Goal: Task Accomplishment & Management: Manage account settings

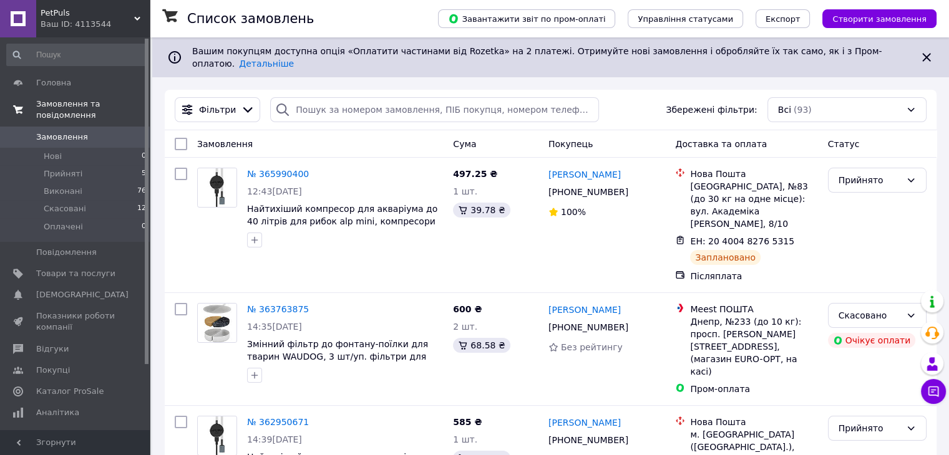
click at [99, 106] on span "Замовлення та повідомлення" at bounding box center [93, 110] width 114 height 22
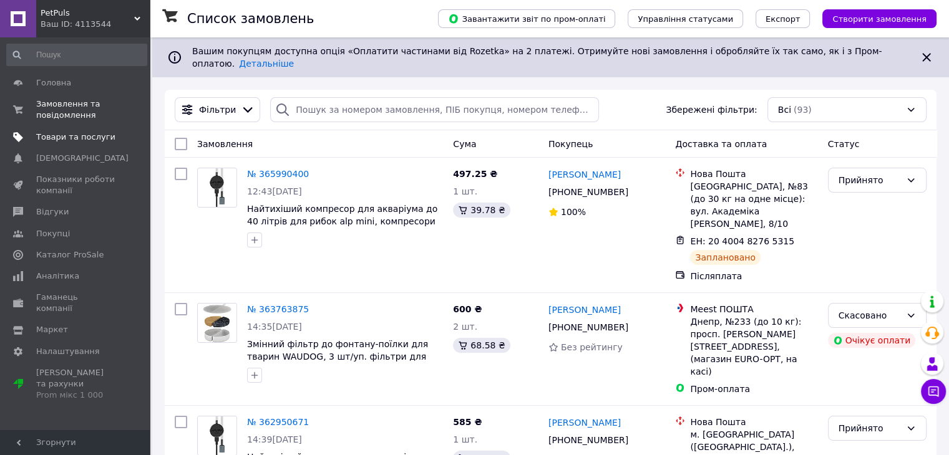
click at [69, 141] on span "Товари та послуги" at bounding box center [75, 137] width 79 height 11
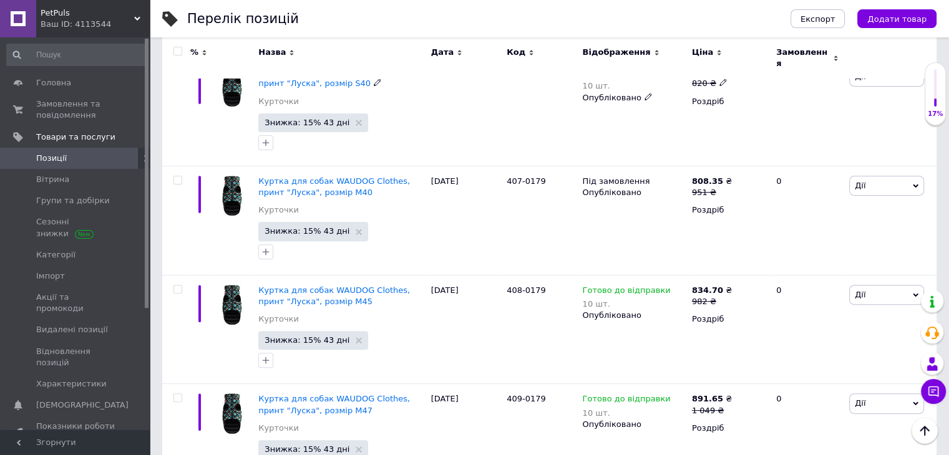
scroll to position [5348, 0]
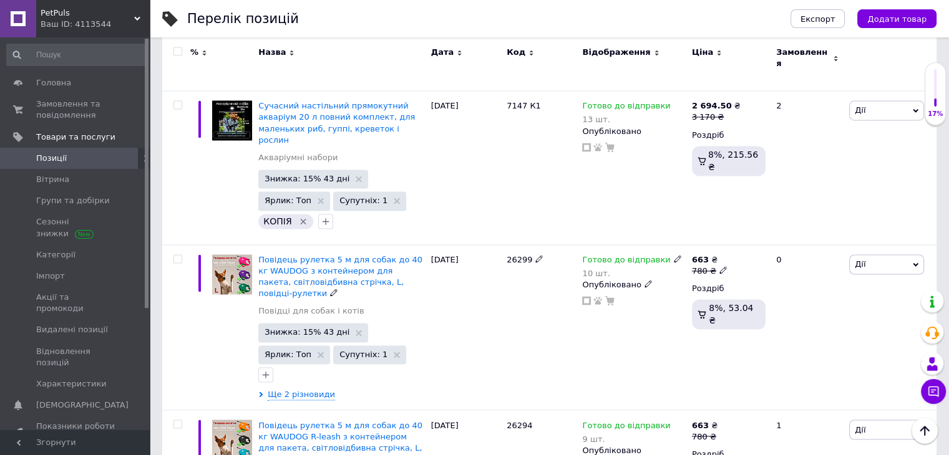
scroll to position [6712, 0]
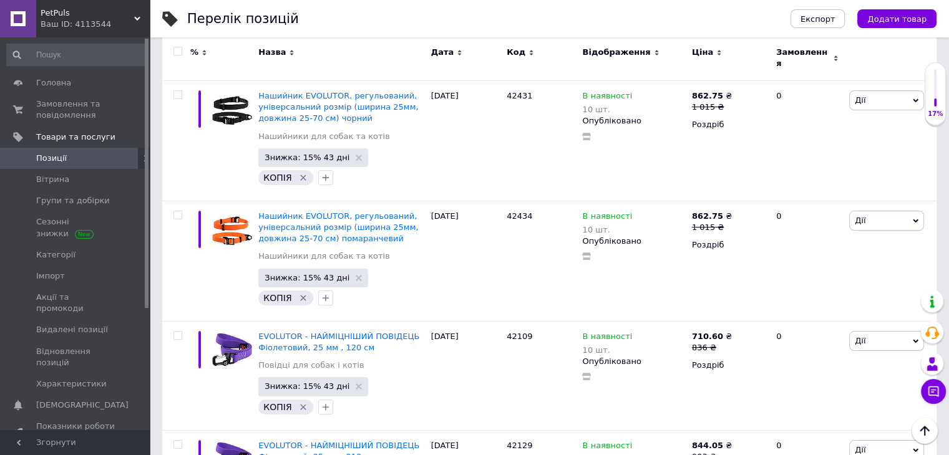
scroll to position [4702, 0]
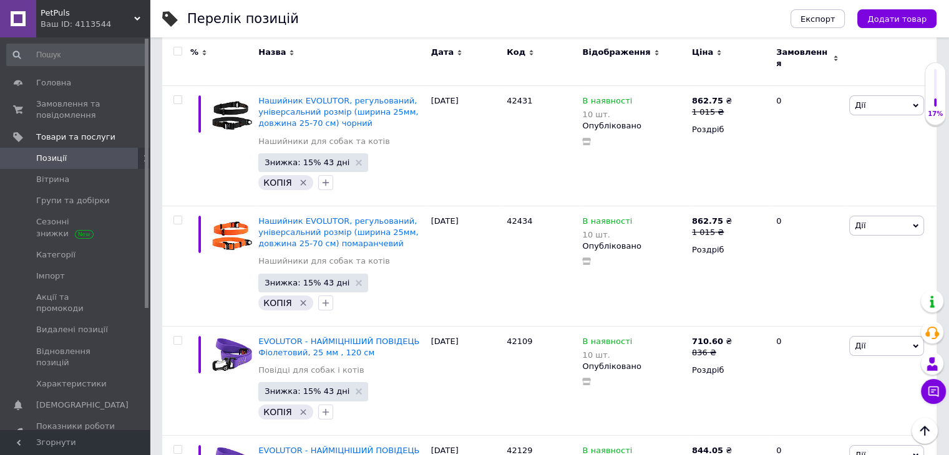
click at [559, 22] on div "Перелік позицій" at bounding box center [476, 18] width 578 height 37
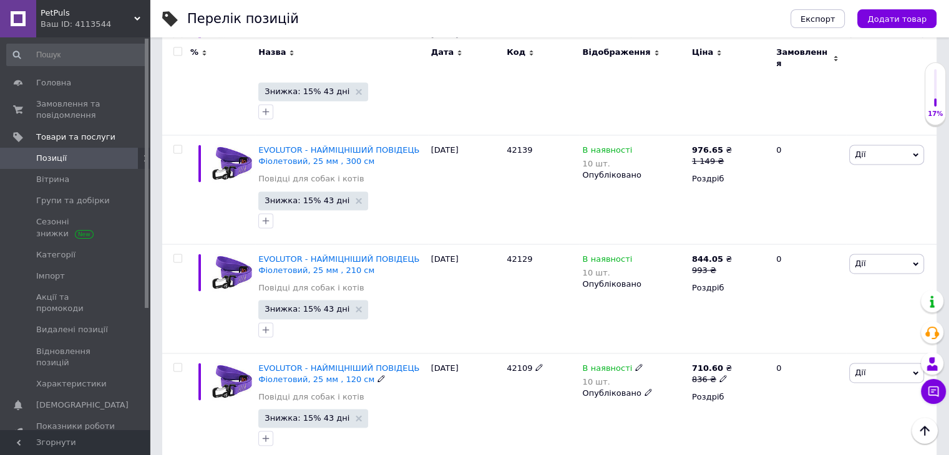
scroll to position [6574, 0]
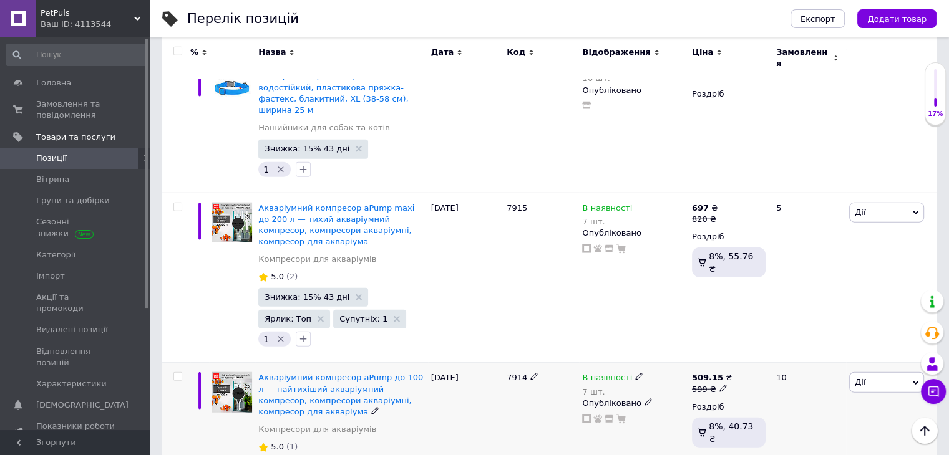
scroll to position [3147, 0]
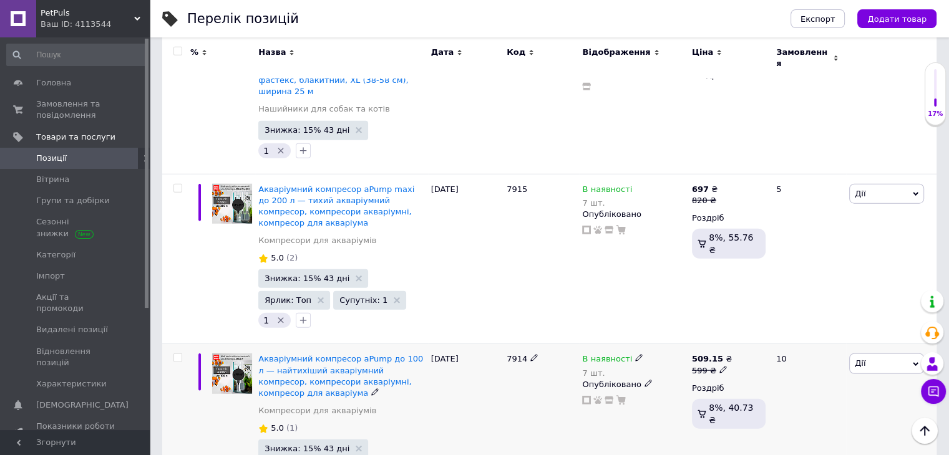
click at [719, 366] on icon at bounding box center [722, 369] width 7 height 7
click at [719, 344] on div "509.15 ₴ 599 ₴ Ціна 599 Валюта ₴ $ EUR CHF GBP ¥ PLN ₸ MDL HUF KGS CNY TRY KRW …" at bounding box center [729, 429] width 80 height 170
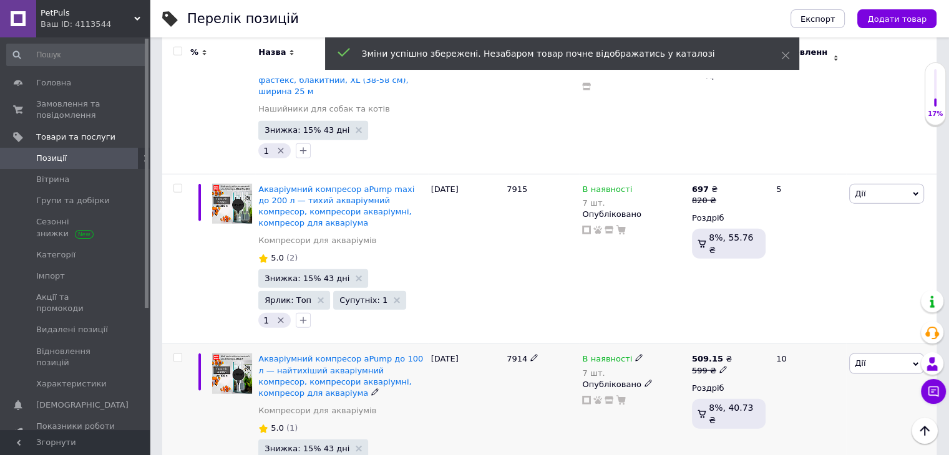
click at [843, 386] on div "10" at bounding box center [807, 429] width 77 height 170
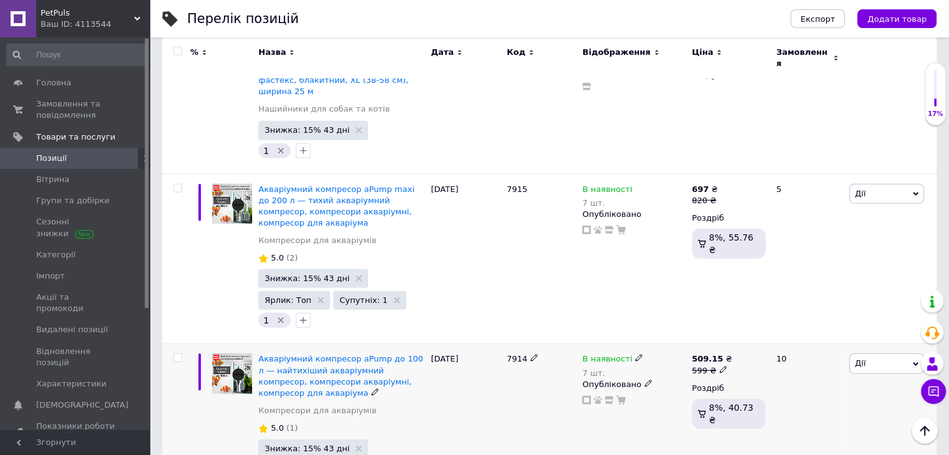
click at [719, 366] on icon at bounding box center [722, 369] width 7 height 7
drag, startPoint x: 758, startPoint y: 241, endPoint x: 749, endPoint y: 241, distance: 9.4
click at [749, 339] on input "599" at bounding box center [783, 351] width 95 height 25
click at [804, 362] on div "10" at bounding box center [807, 429] width 77 height 170
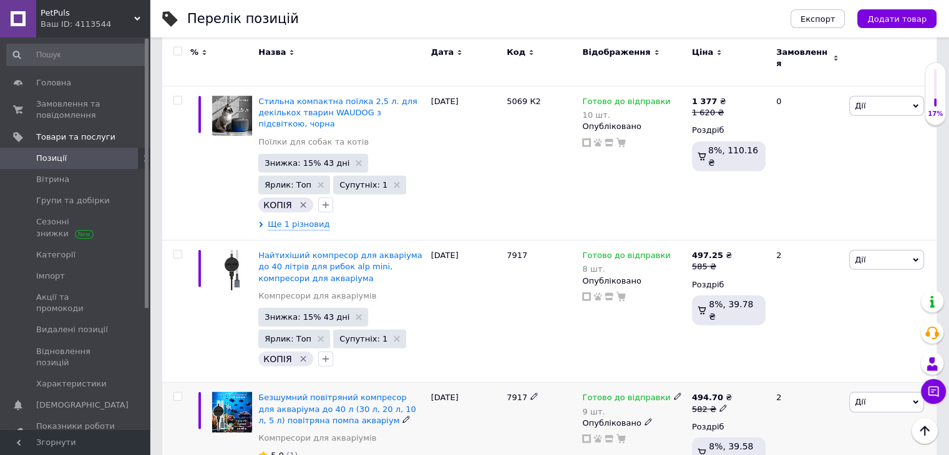
scroll to position [3396, 0]
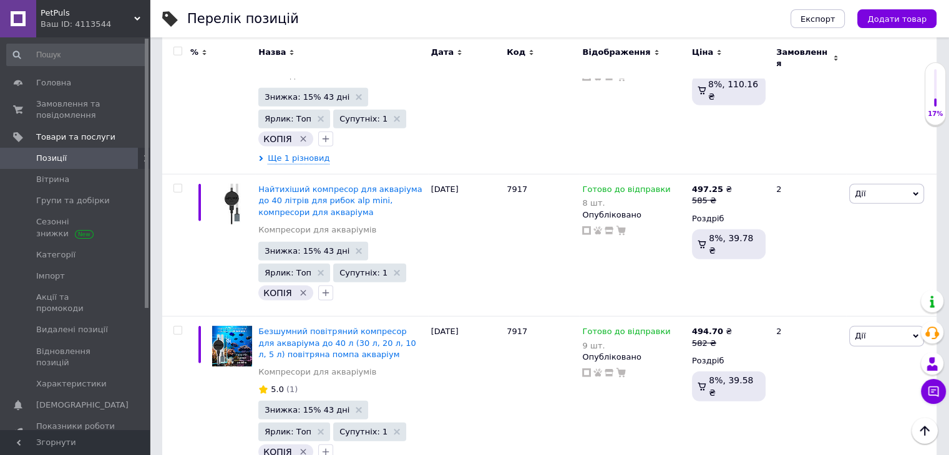
type input "579"
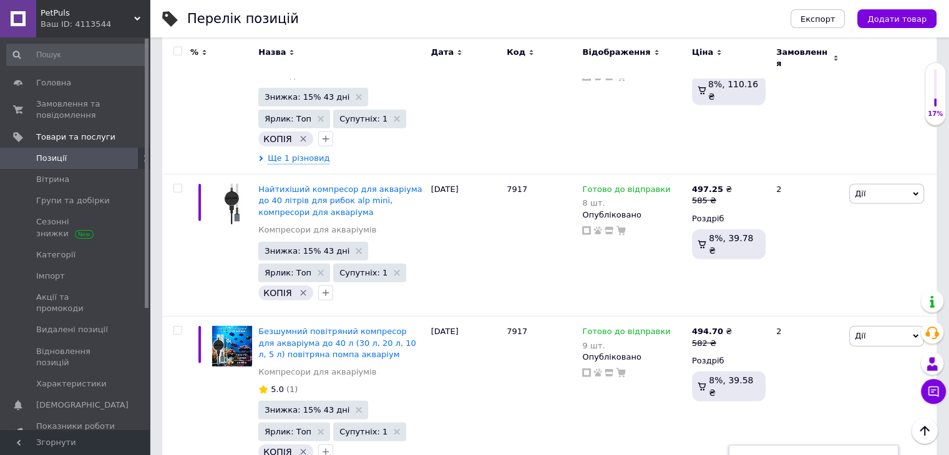
type input "559"
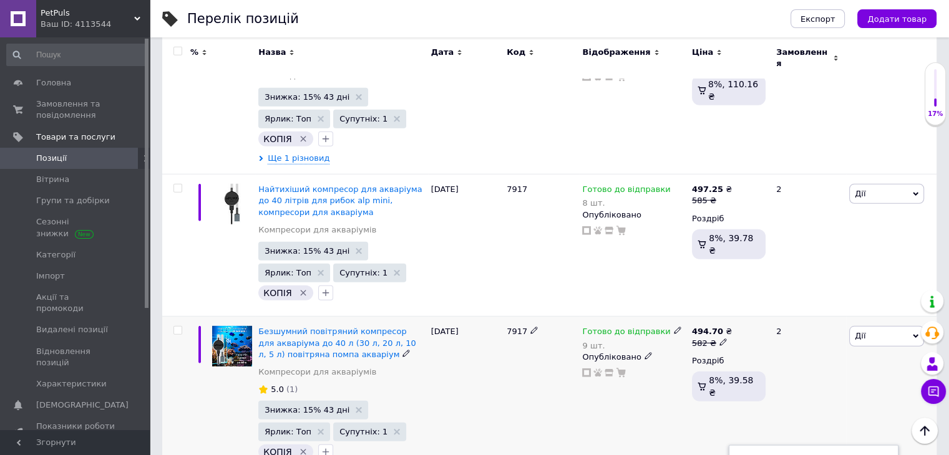
type input "579"
click at [656, 317] on div "Готово до відправки 9 шт. Опубліковано" at bounding box center [633, 396] width 109 height 159
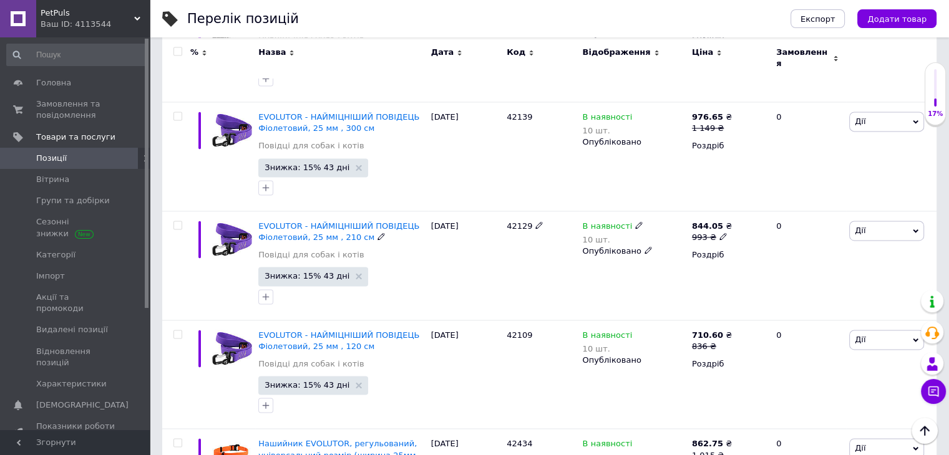
scroll to position [6574, 0]
